Goal: Task Accomplishment & Management: Manage account settings

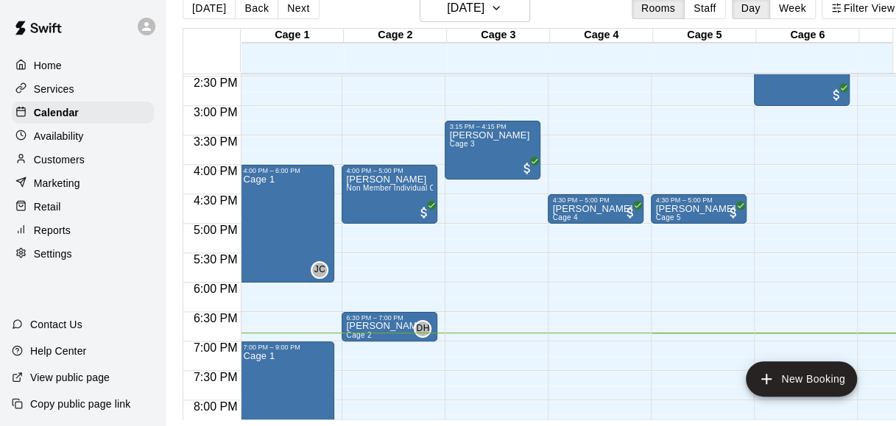
scroll to position [836, 2]
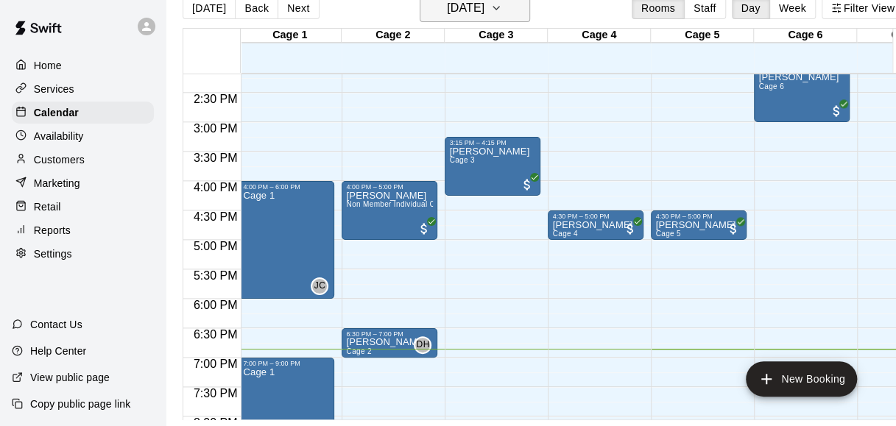
click at [484, 3] on h6 "[DATE]" at bounding box center [466, 8] width 38 height 21
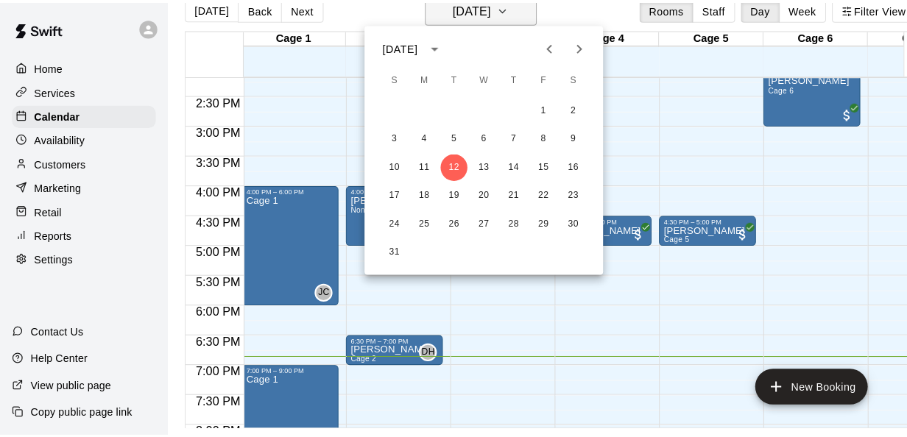
scroll to position [24, 0]
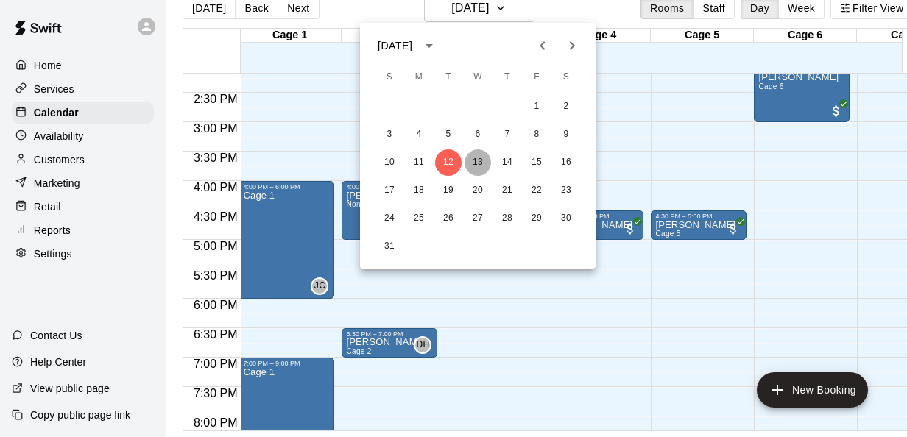
click at [479, 162] on button "13" at bounding box center [478, 162] width 27 height 27
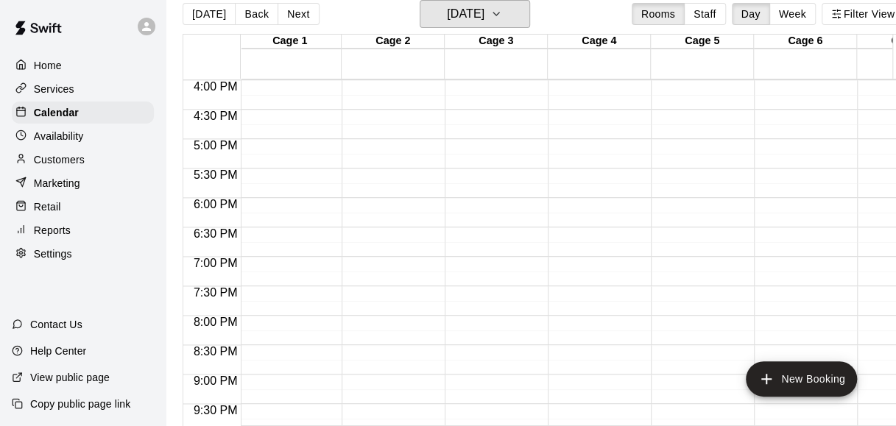
scroll to position [942, 2]
click at [437, 92] on div at bounding box center [393, 88] width 102 height 15
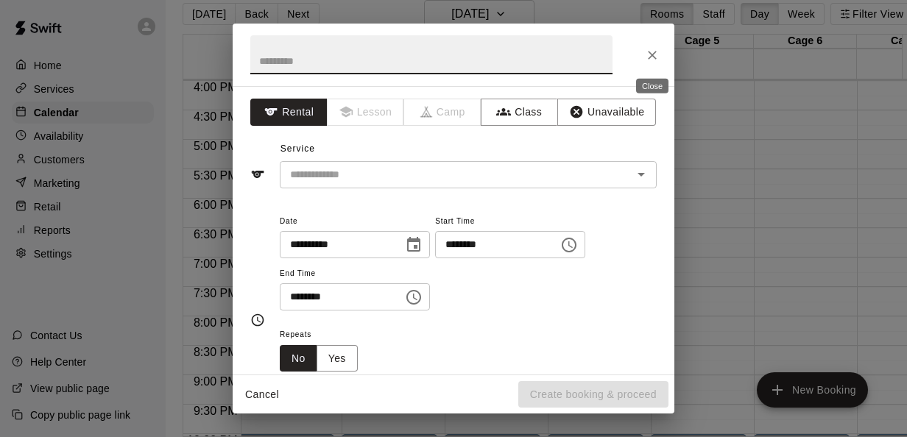
click at [641, 46] on div at bounding box center [454, 55] width 442 height 63
click at [657, 58] on icon "Close" at bounding box center [652, 55] width 15 height 15
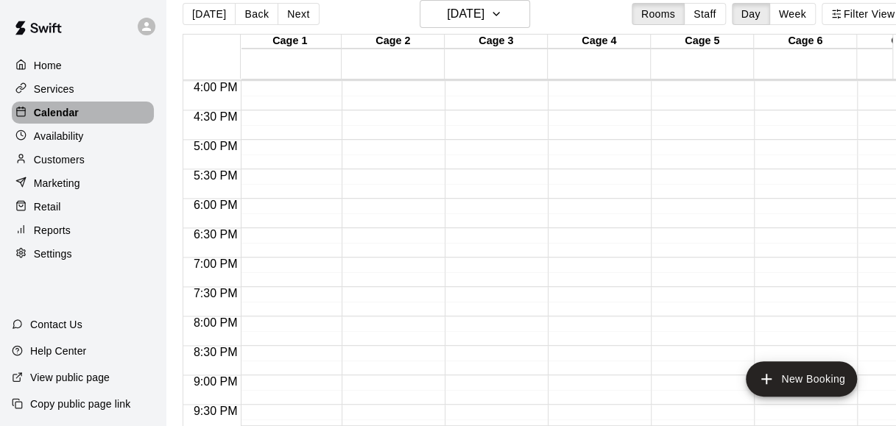
click at [68, 116] on p "Calendar" at bounding box center [56, 112] width 45 height 15
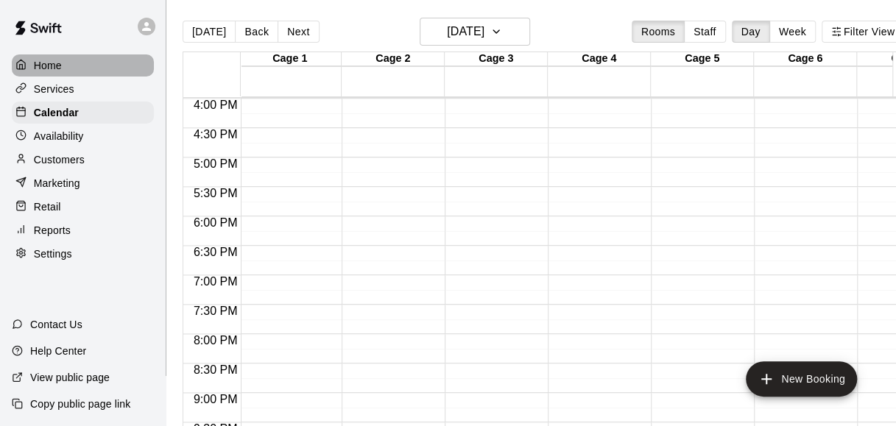
click at [32, 63] on div at bounding box center [24, 66] width 18 height 14
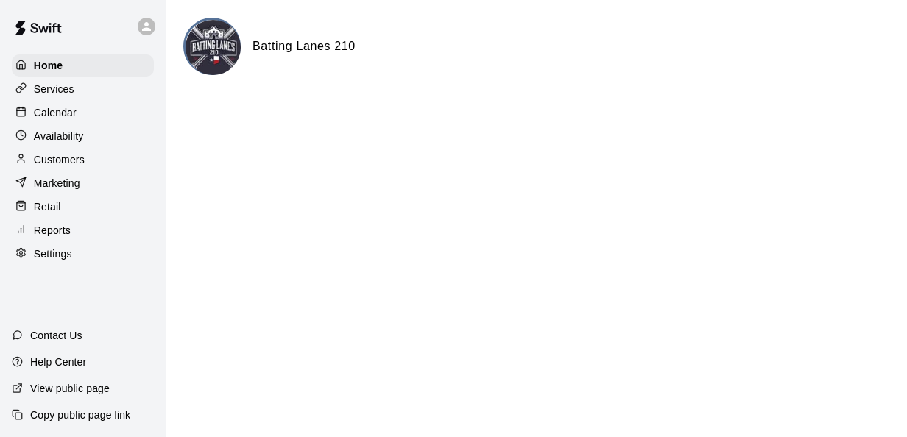
click at [60, 112] on p "Calendar" at bounding box center [55, 112] width 43 height 15
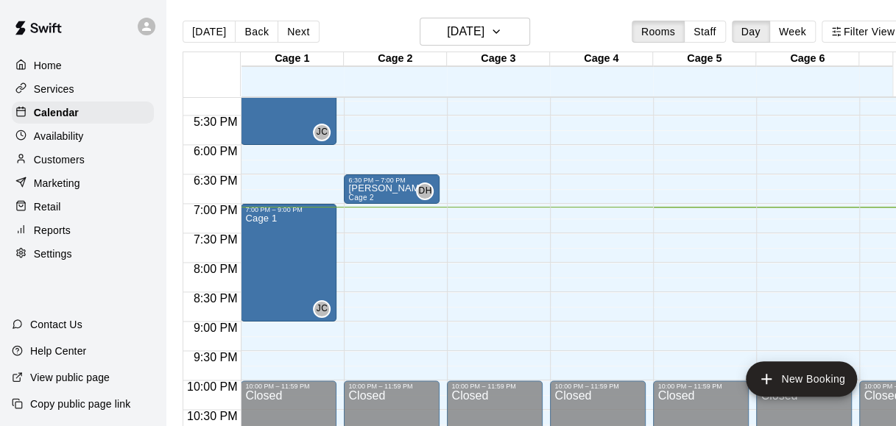
scroll to position [818, 0]
